Goal: Check status: Check status

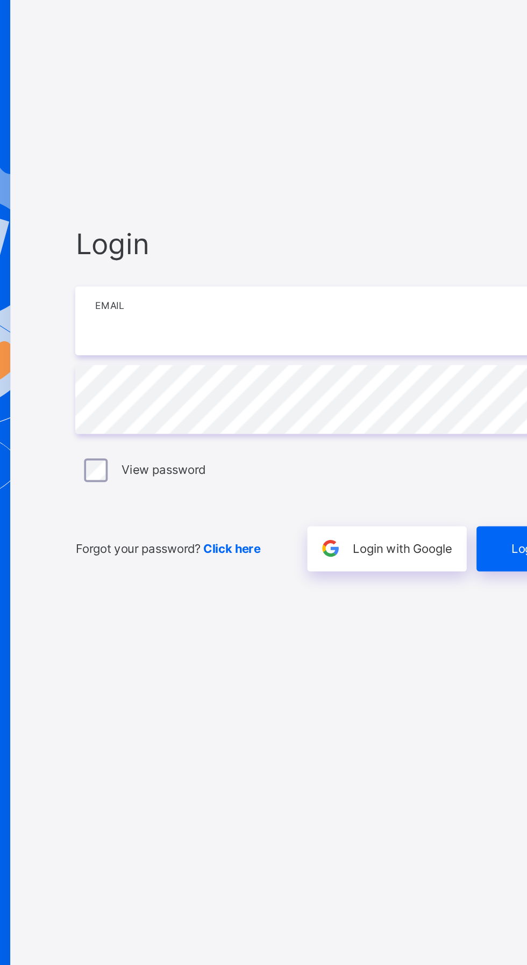
click at [264, 469] on input "email" at bounding box center [350, 451] width 279 height 38
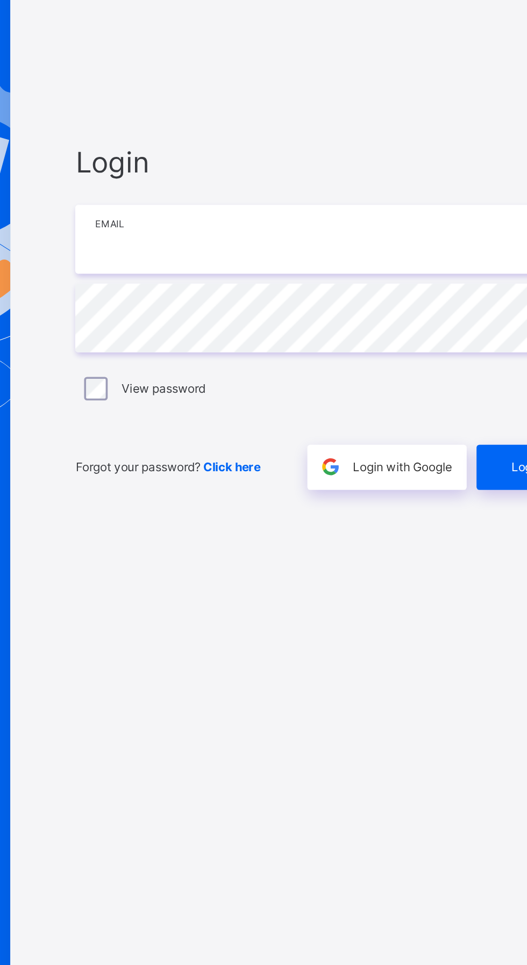
click at [278, 469] on input "email" at bounding box center [350, 451] width 279 height 38
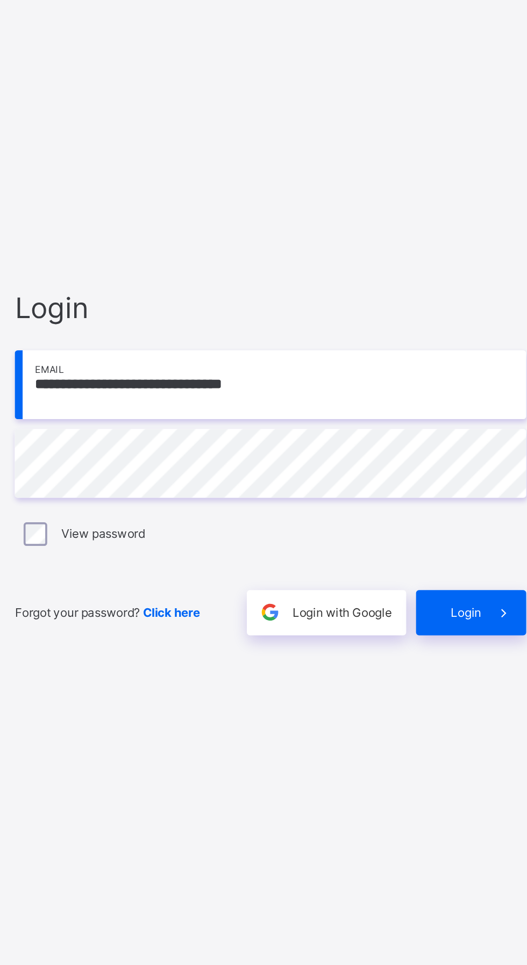
scroll to position [6, 0]
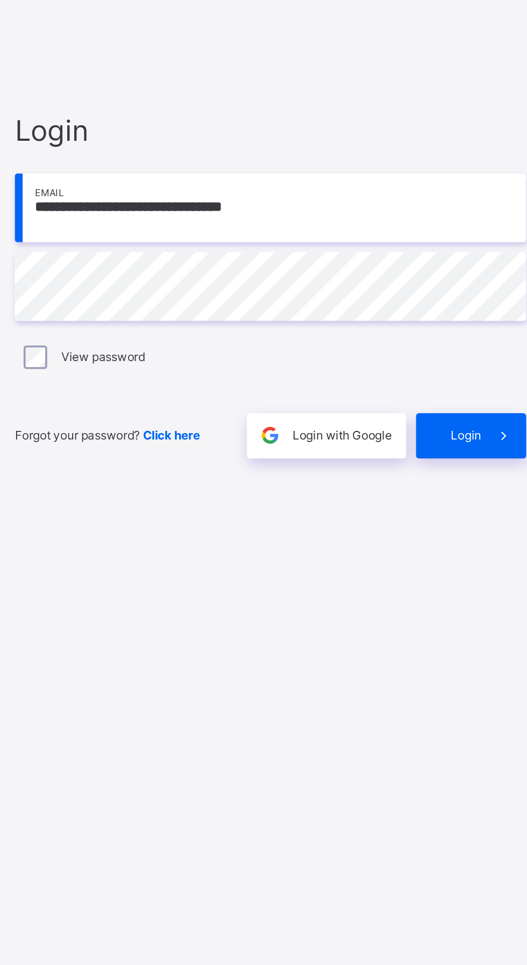
type input "**********"
click at [456, 579] on span "Login" at bounding box center [457, 575] width 17 height 8
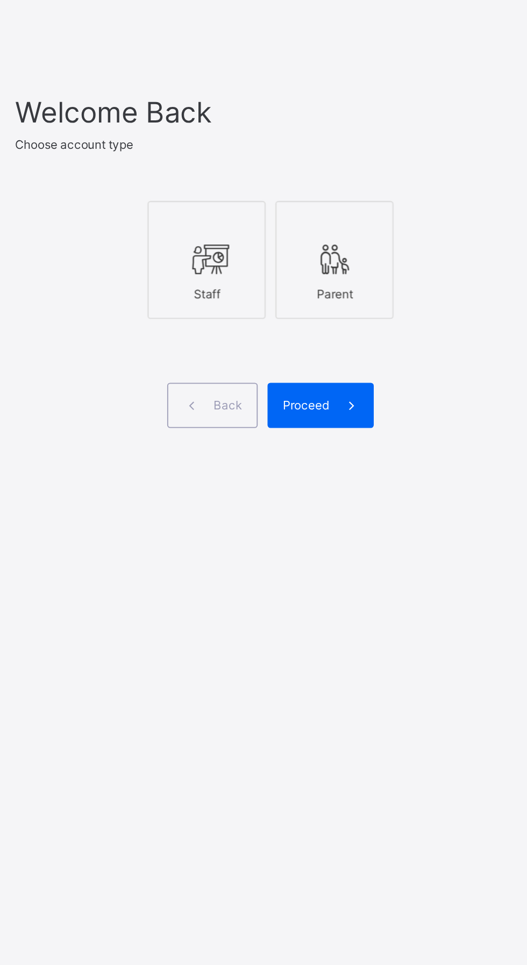
scroll to position [0, 0]
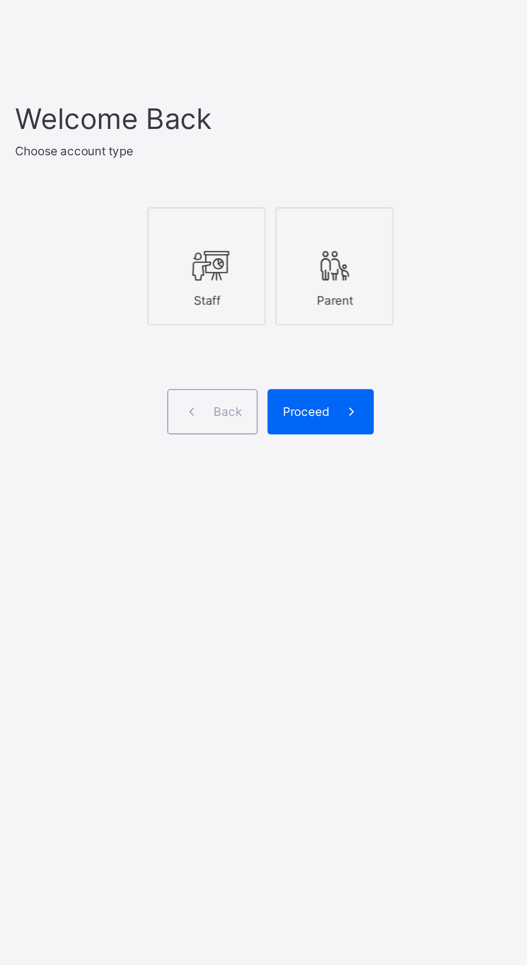
click at [323, 488] on icon at bounding box center [316, 478] width 23 height 19
click at [377, 562] on span "Proceed" at bounding box center [369, 558] width 25 height 8
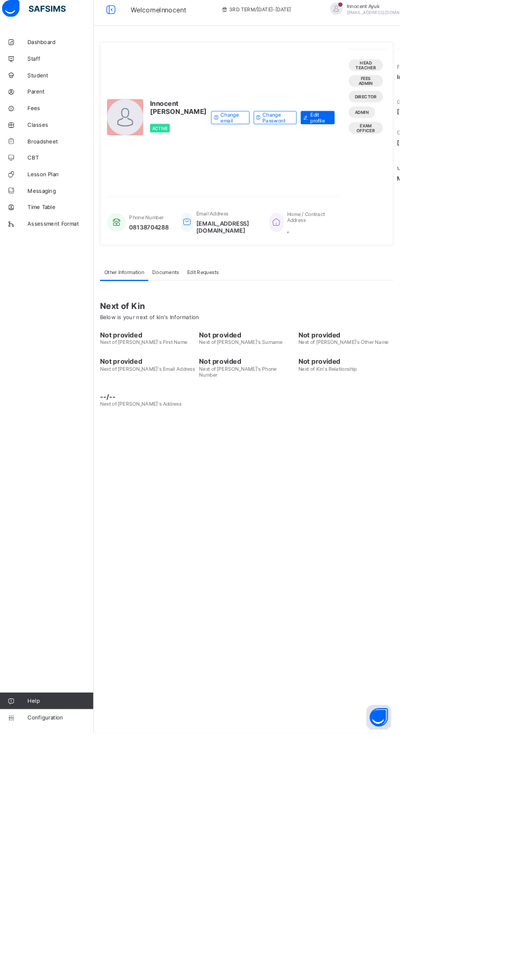
click at [176, 680] on div "Innocent Neji Ayuk Active Change email Change Password Edit profile Head Teache…" at bounding box center [328, 482] width 398 height 965
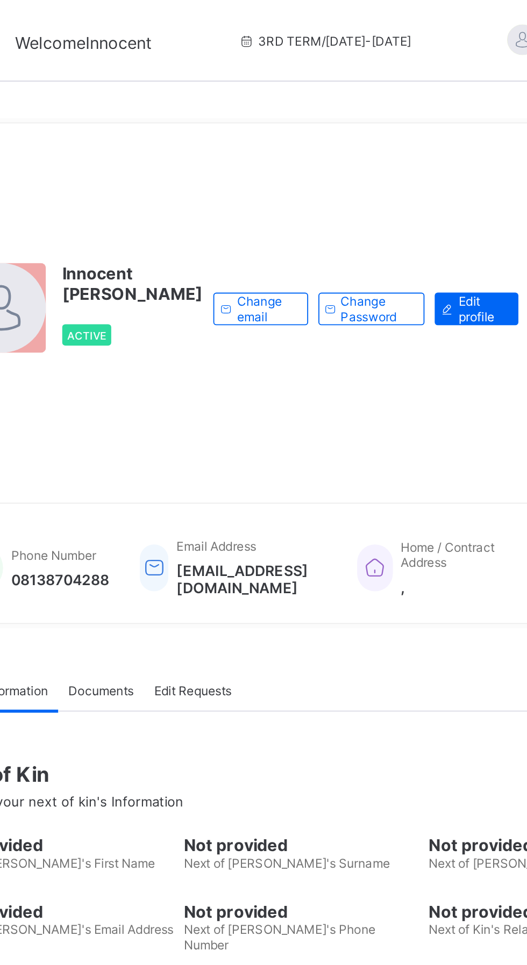
click at [313, 19] on span "3RD TERM / 2024-2025" at bounding box center [340, 22] width 91 height 8
click at [295, 20] on span "3RD TERM / 2024-2025" at bounding box center [340, 22] width 91 height 8
